Goal: Task Accomplishment & Management: Complete application form

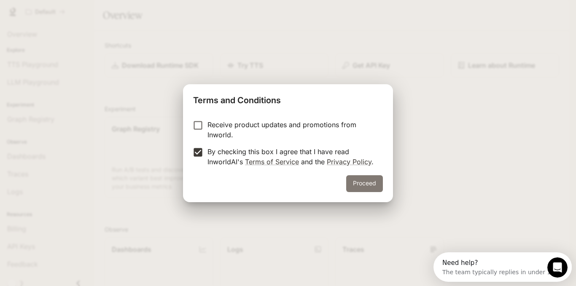
click at [352, 178] on button "Proceed" at bounding box center [364, 183] width 37 height 17
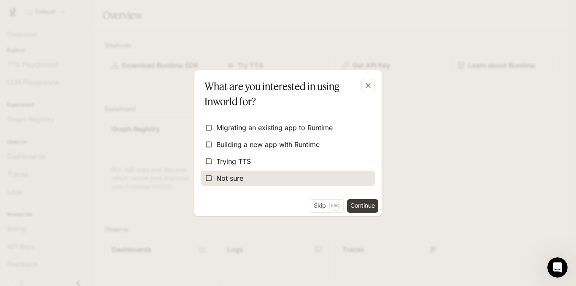
drag, startPoint x: 218, startPoint y: 178, endPoint x: 227, endPoint y: 175, distance: 9.2
click at [221, 176] on span "Not sure" at bounding box center [229, 178] width 27 height 10
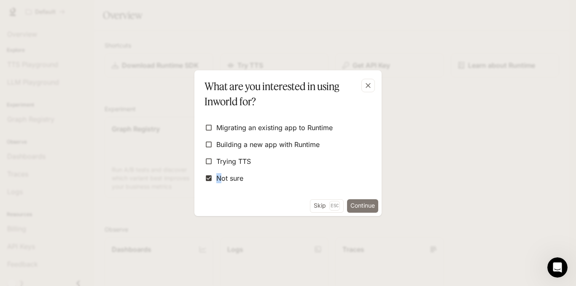
click at [357, 208] on button "Continue" at bounding box center [362, 206] width 31 height 13
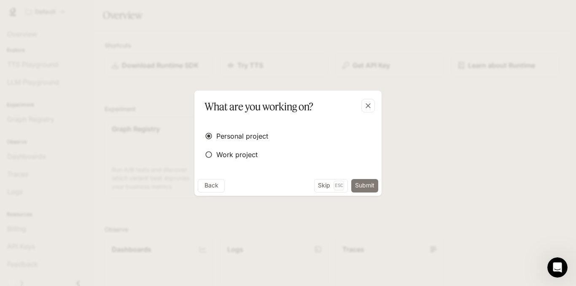
click at [371, 187] on button "Submit" at bounding box center [364, 185] width 27 height 13
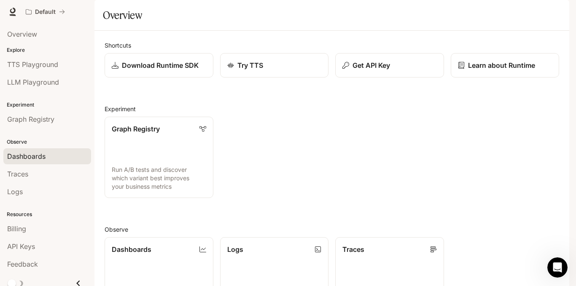
click at [47, 155] on div "Dashboards" at bounding box center [47, 156] width 80 height 10
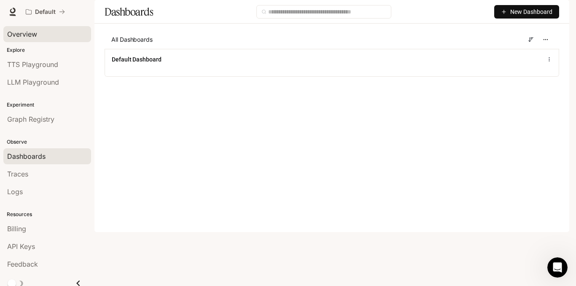
click at [68, 36] on div "Overview" at bounding box center [47, 34] width 80 height 10
